Goal: Check status: Check status

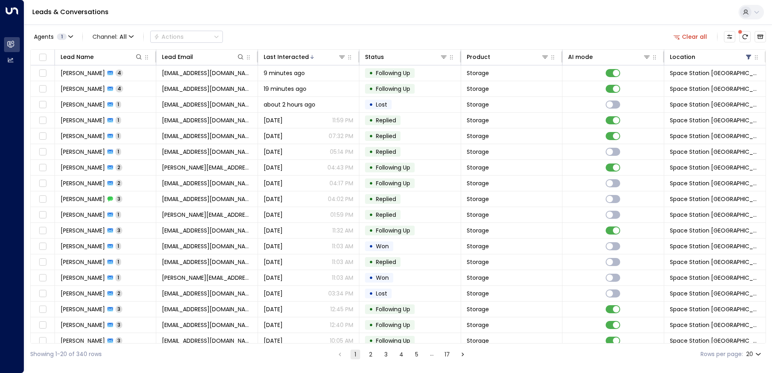
click at [399, 75] on span "Following Up" at bounding box center [393, 73] width 34 height 8
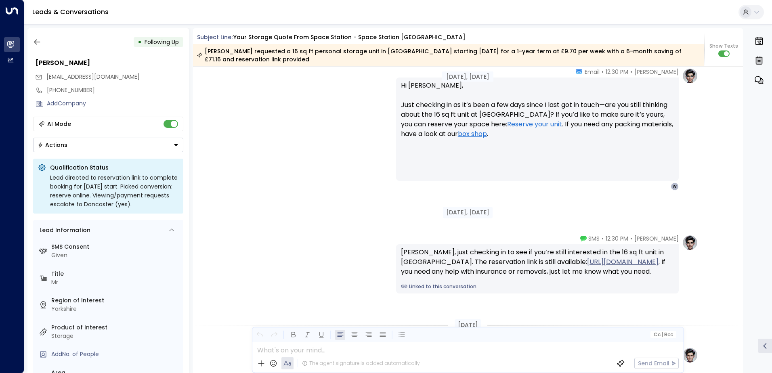
scroll to position [1027, 0]
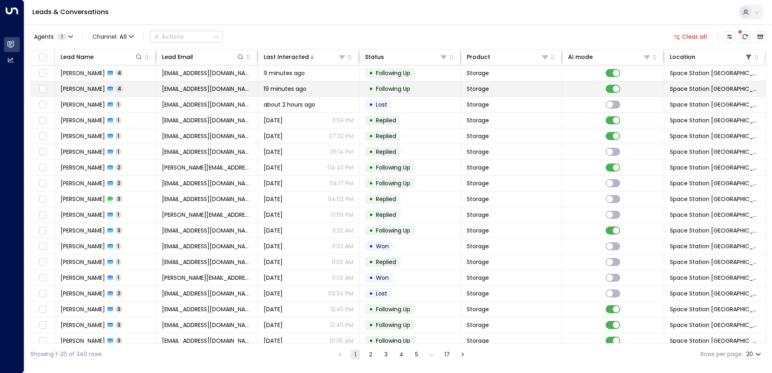
click at [171, 92] on span "[EMAIL_ADDRESS][DOMAIN_NAME]" at bounding box center [207, 89] width 90 height 8
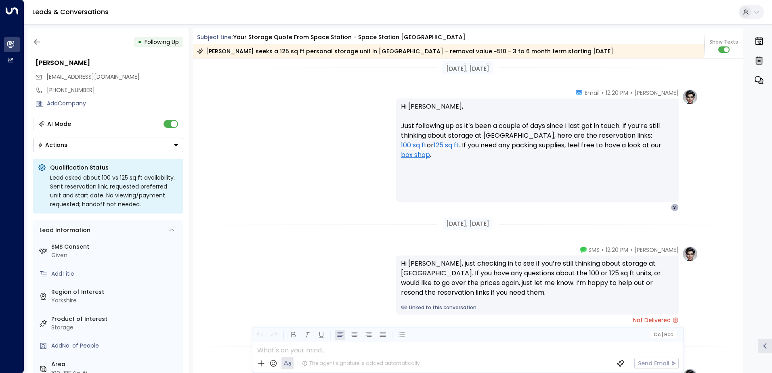
scroll to position [900, 0]
